Goal: Transaction & Acquisition: Purchase product/service

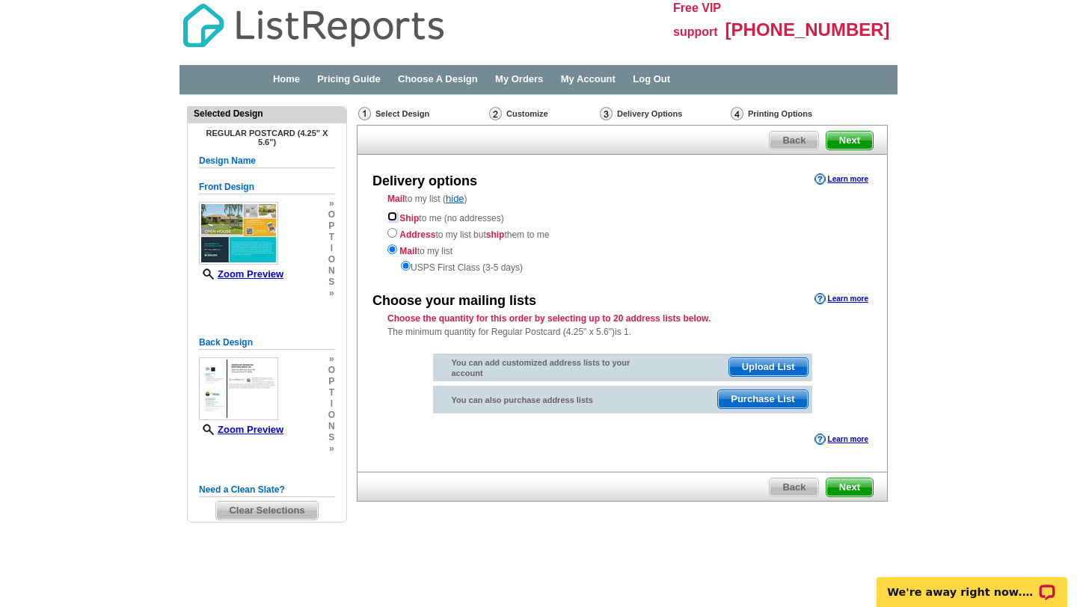
click at [390, 212] on input "radio" at bounding box center [392, 217] width 10 height 10
radio input "true"
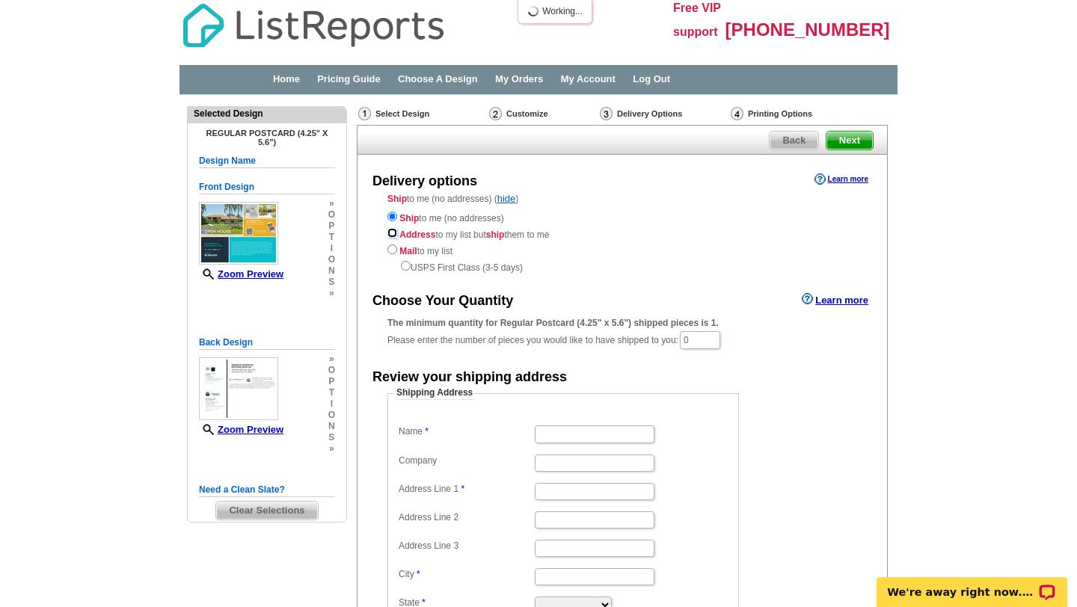
click at [390, 235] on input "radio" at bounding box center [392, 233] width 10 height 10
radio input "true"
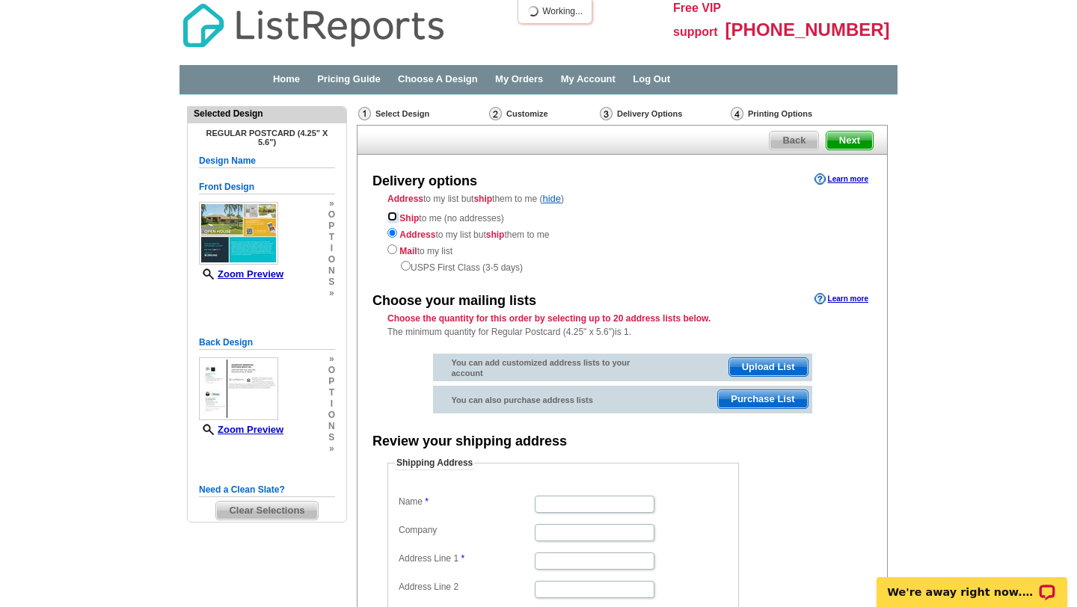
click at [392, 217] on input "radio" at bounding box center [392, 217] width 10 height 10
radio input "true"
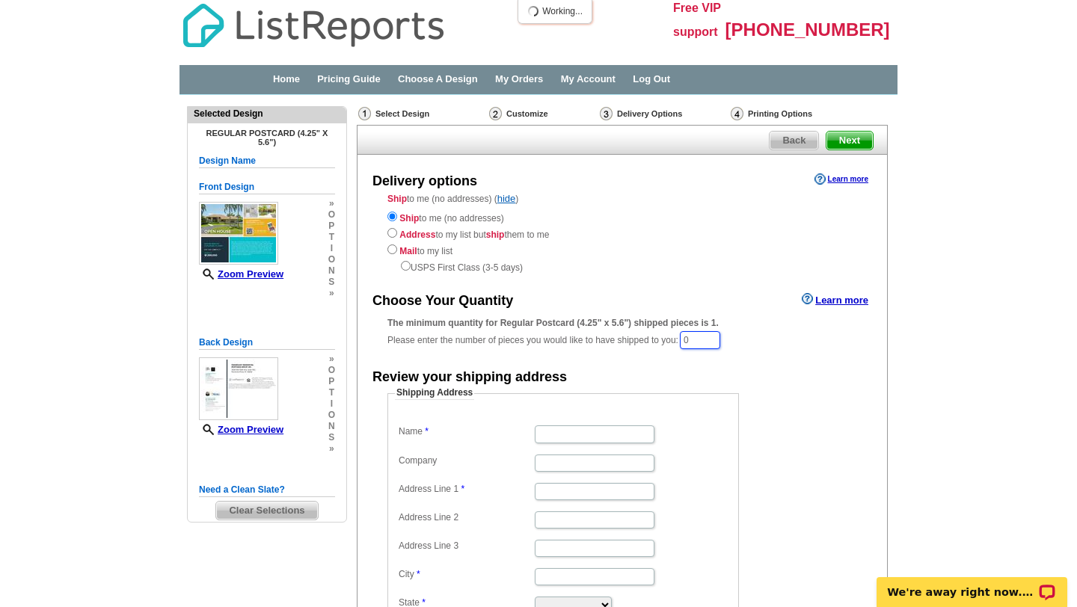
click at [702, 339] on input "0" at bounding box center [700, 340] width 40 height 18
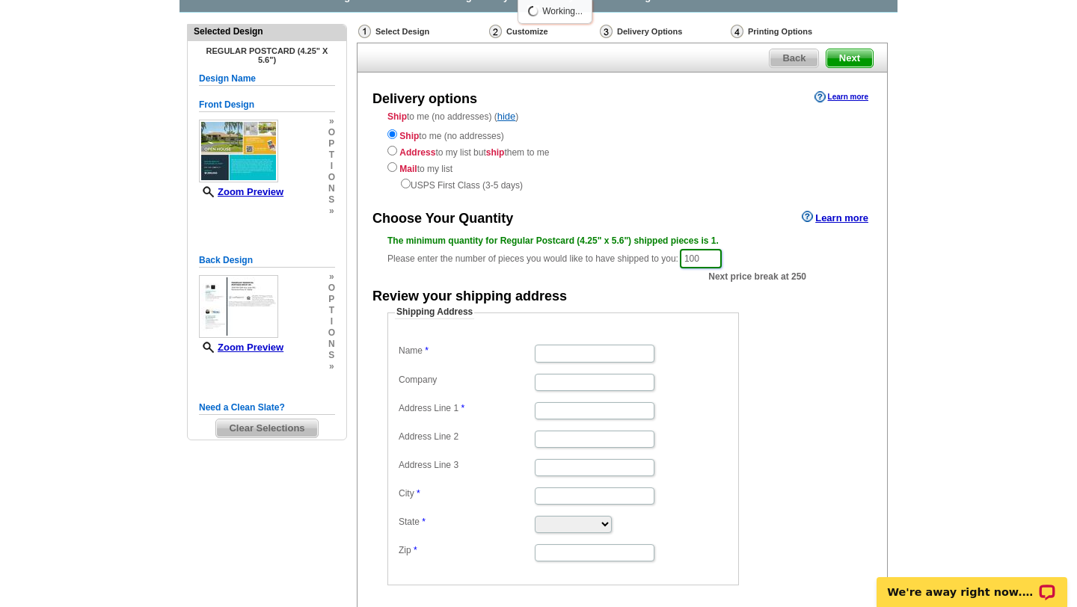
scroll to position [81, 0]
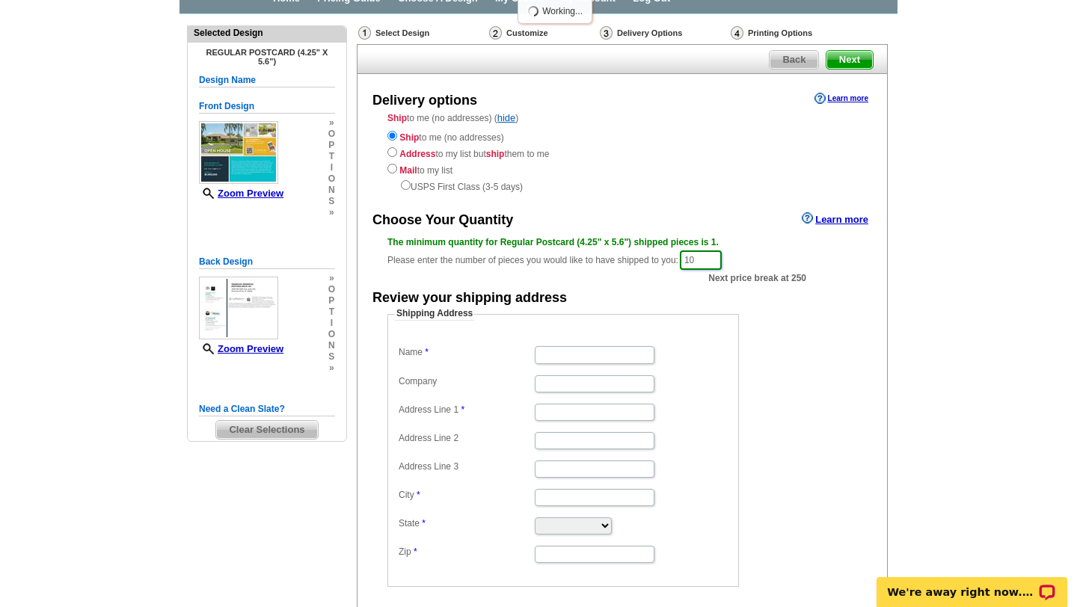
type input "1"
type input "2"
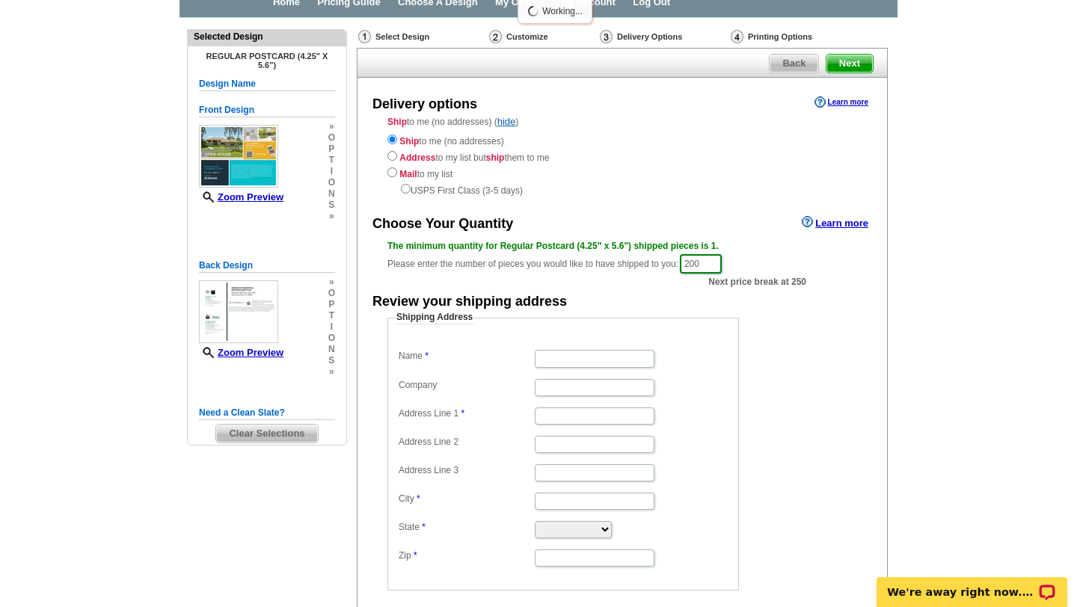
scroll to position [88, 0]
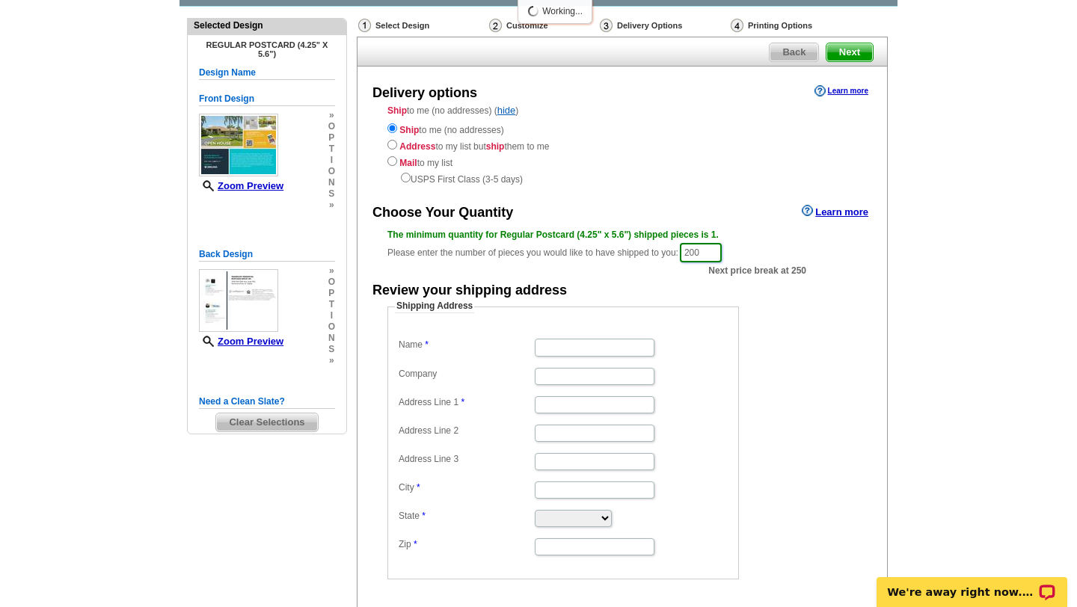
type input "200"
click at [561, 345] on input "Name" at bounding box center [595, 347] width 120 height 17
type input "katerine guillen"
type input "8647 SW 207th Terrace"
type input "Cutler Bay"
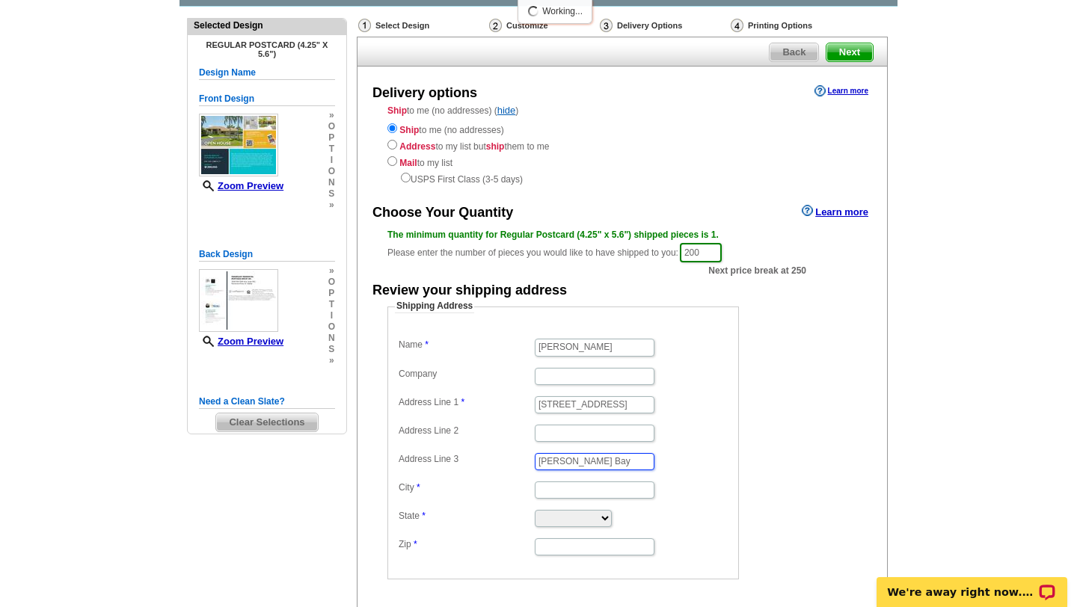
type input "Cutler Bay"
select select "FL"
type input "33189"
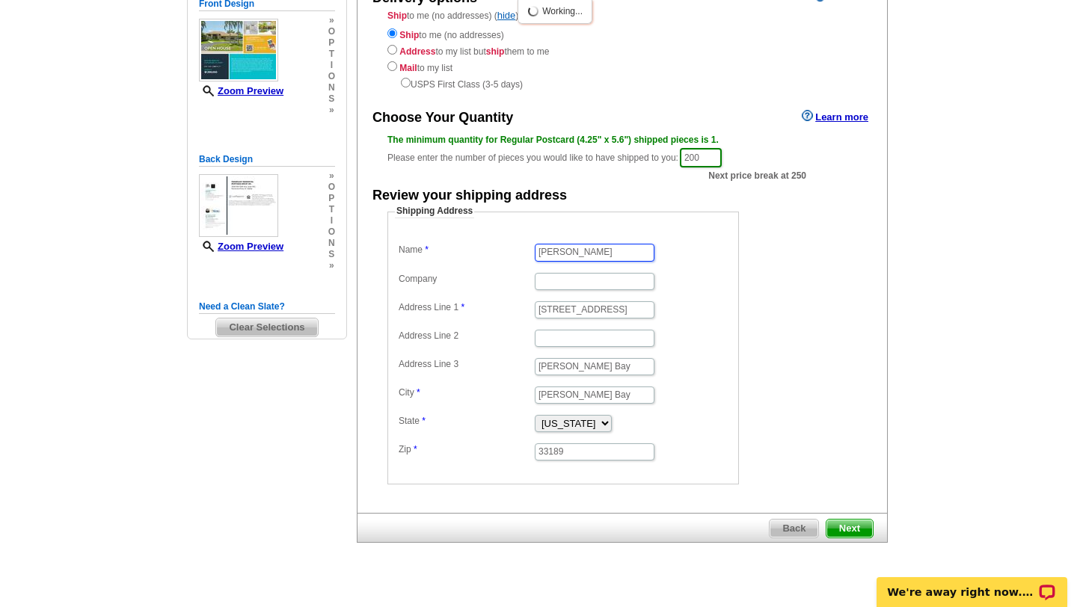
scroll to position [207, 0]
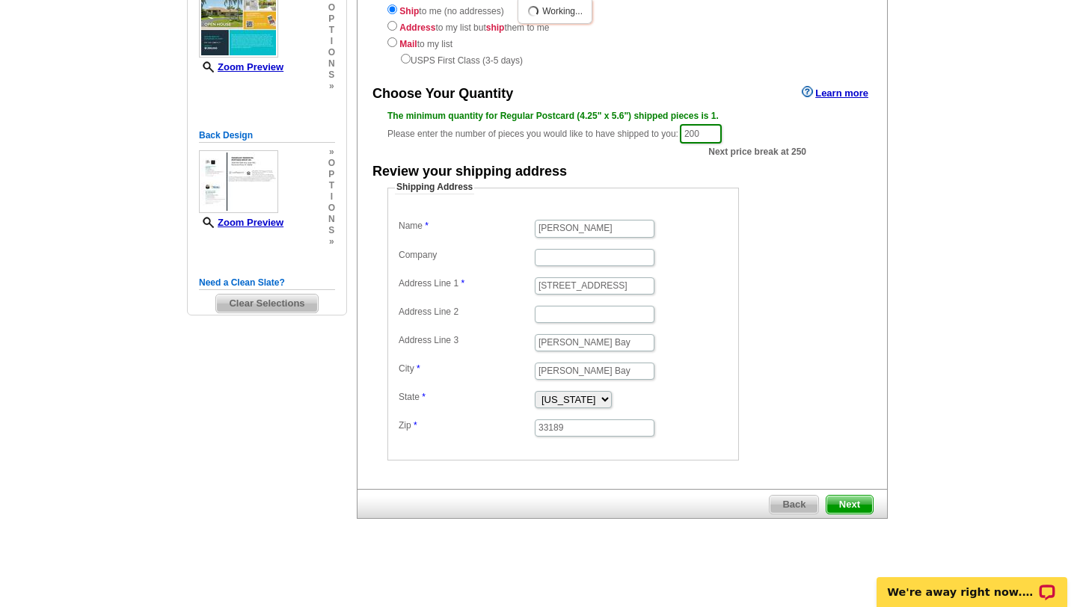
click at [850, 507] on span "Next" at bounding box center [849, 505] width 46 height 18
click at [852, 505] on span "Next" at bounding box center [849, 505] width 46 height 18
